Goal: Book appointment/travel/reservation

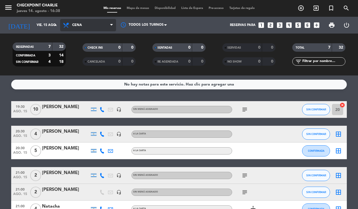
click at [79, 25] on span "Cena" at bounding box center [77, 25] width 10 height 4
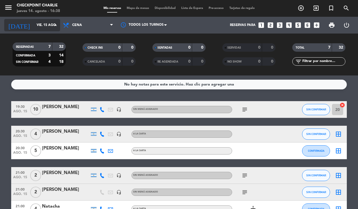
click at [42, 24] on input "vie. 15 ago." at bounding box center [56, 25] width 45 height 10
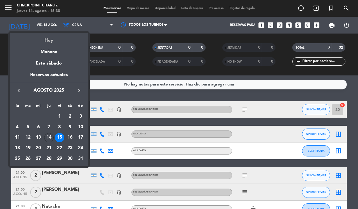
click at [46, 38] on div "Hoy" at bounding box center [49, 38] width 78 height 11
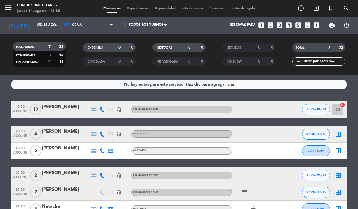
type input "jue. 14 ago."
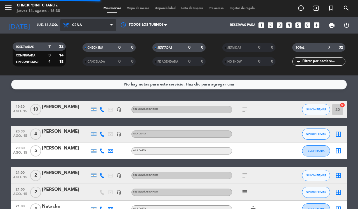
click at [88, 29] on span "Cena" at bounding box center [88, 25] width 56 height 12
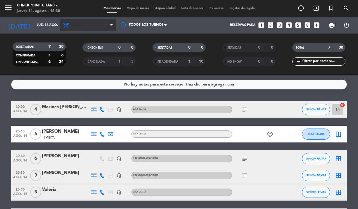
click at [93, 22] on span "Cena" at bounding box center [88, 25] width 56 height 12
click at [93, 58] on div "menu Checkpoint [PERSON_NAME] [DATE] 14. agosto - 16:38 Mis reservas Mapa de me…" at bounding box center [179, 38] width 358 height 76
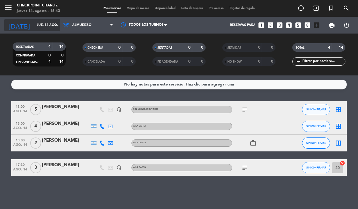
click at [46, 23] on input "jue. 14 ago." at bounding box center [56, 25] width 45 height 10
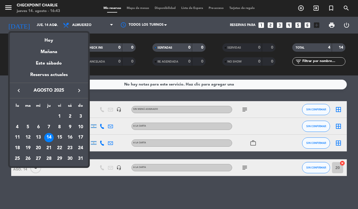
click at [98, 26] on div at bounding box center [179, 104] width 358 height 209
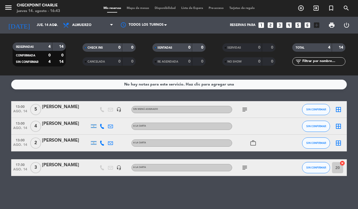
click at [98, 26] on span "Almuerzo" at bounding box center [88, 25] width 56 height 12
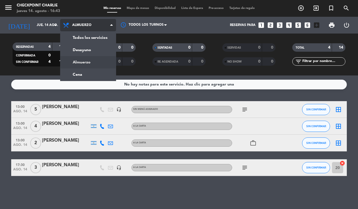
click at [100, 71] on div "menu Checkpoint [PERSON_NAME] [DATE] 14. agosto - 16:43 Mis reservas Mapa de me…" at bounding box center [179, 38] width 358 height 76
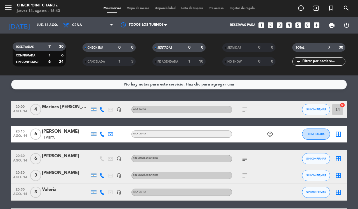
click at [244, 107] on icon "subject" at bounding box center [245, 109] width 7 height 7
click at [358, 145] on bookings-row "20:00 [DATE] 4 Marines [PERSON_NAME] headset_mic A LA CARTA subject cumpleaños …" at bounding box center [179, 171] width 358 height 141
